Goal: Task Accomplishment & Management: Use online tool/utility

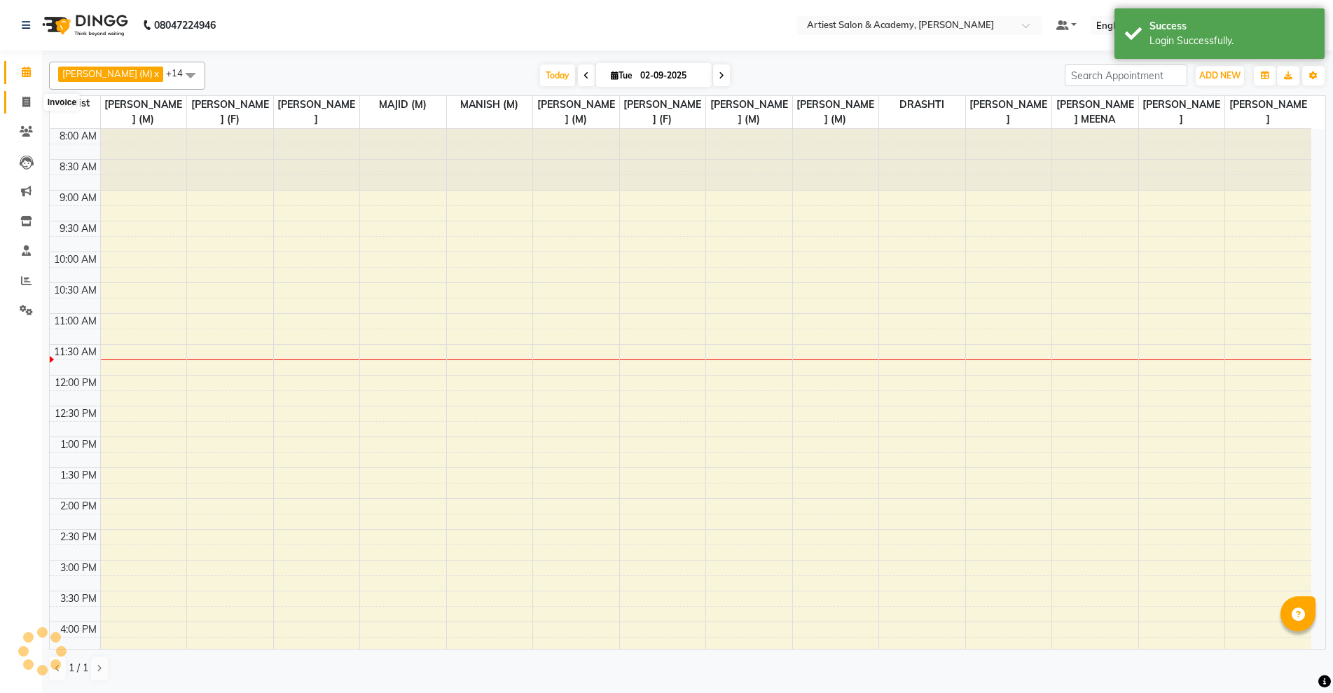
click at [33, 108] on span at bounding box center [26, 103] width 25 height 16
select select "service"
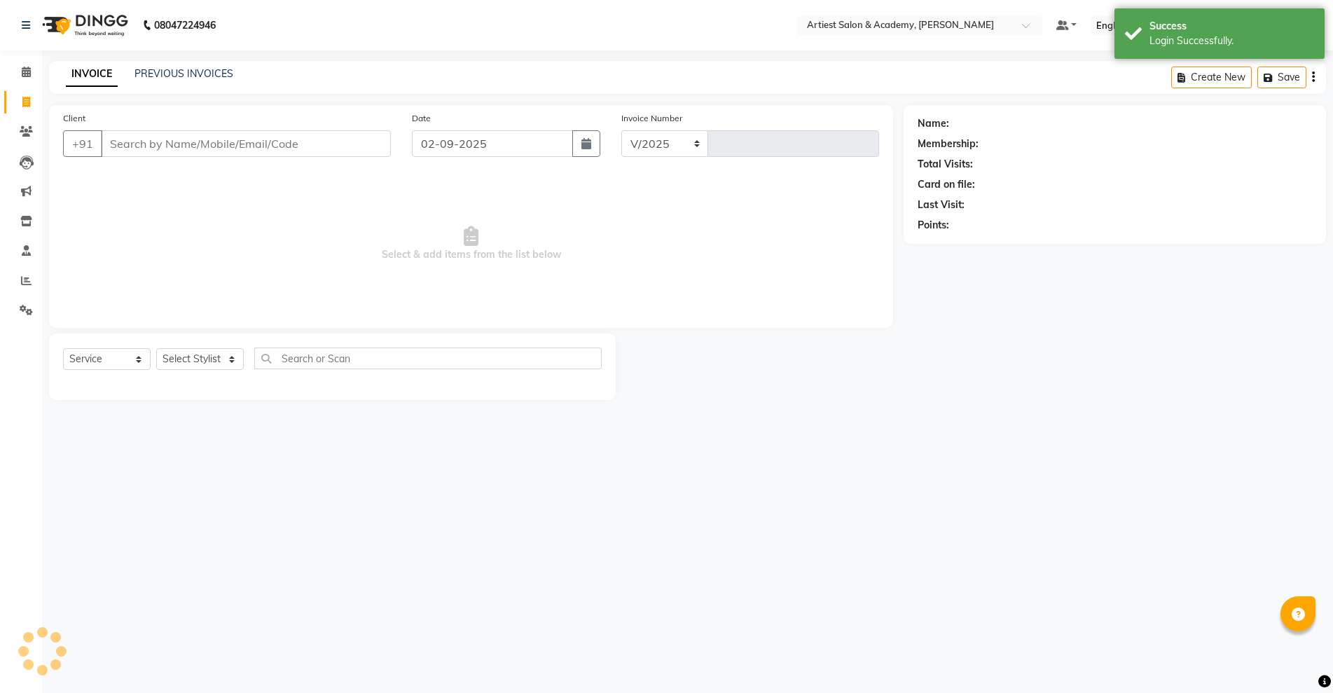
select select "5123"
type input "3421"
